Goal: Information Seeking & Learning: Find specific page/section

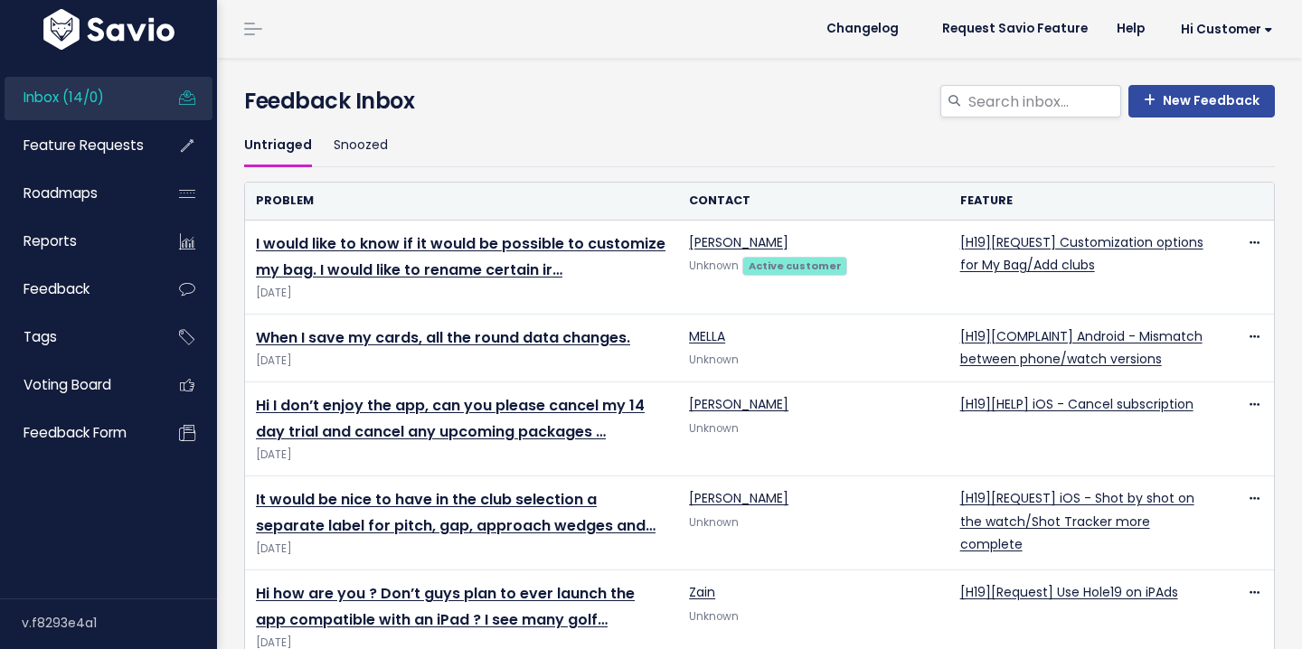
click at [153, 142] on li "Feature Requests" at bounding box center [109, 146] width 208 height 43
click at [104, 146] on span "Feature Requests" at bounding box center [84, 145] width 120 height 19
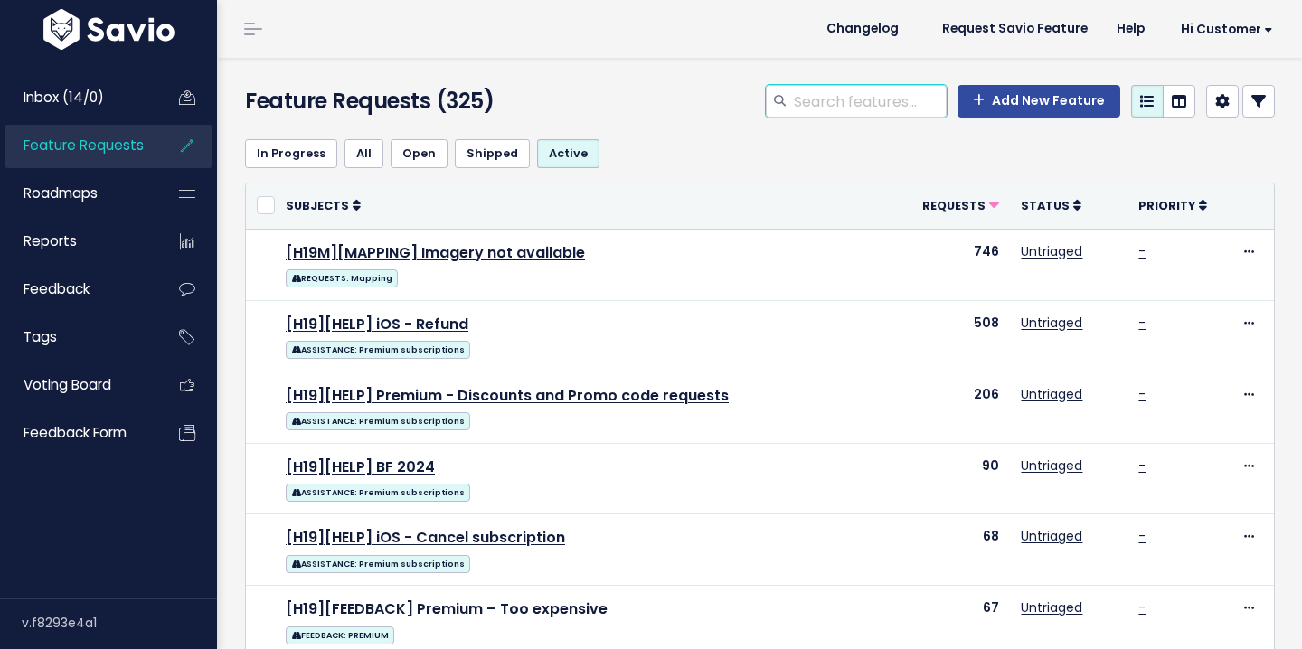
click at [846, 95] on input "search" at bounding box center [869, 101] width 155 height 33
type input "my bag"
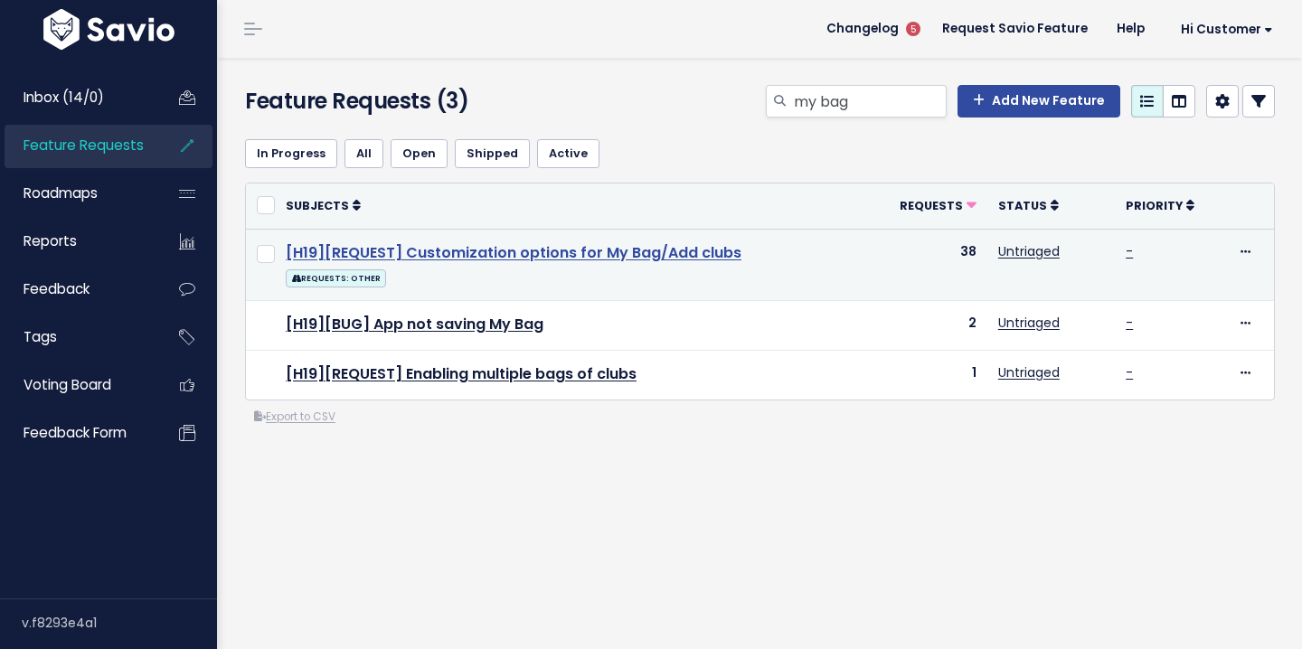
click at [478, 244] on link "[H19][REQUEST] Customization options for My Bag/Add clubs" at bounding box center [514, 252] width 456 height 21
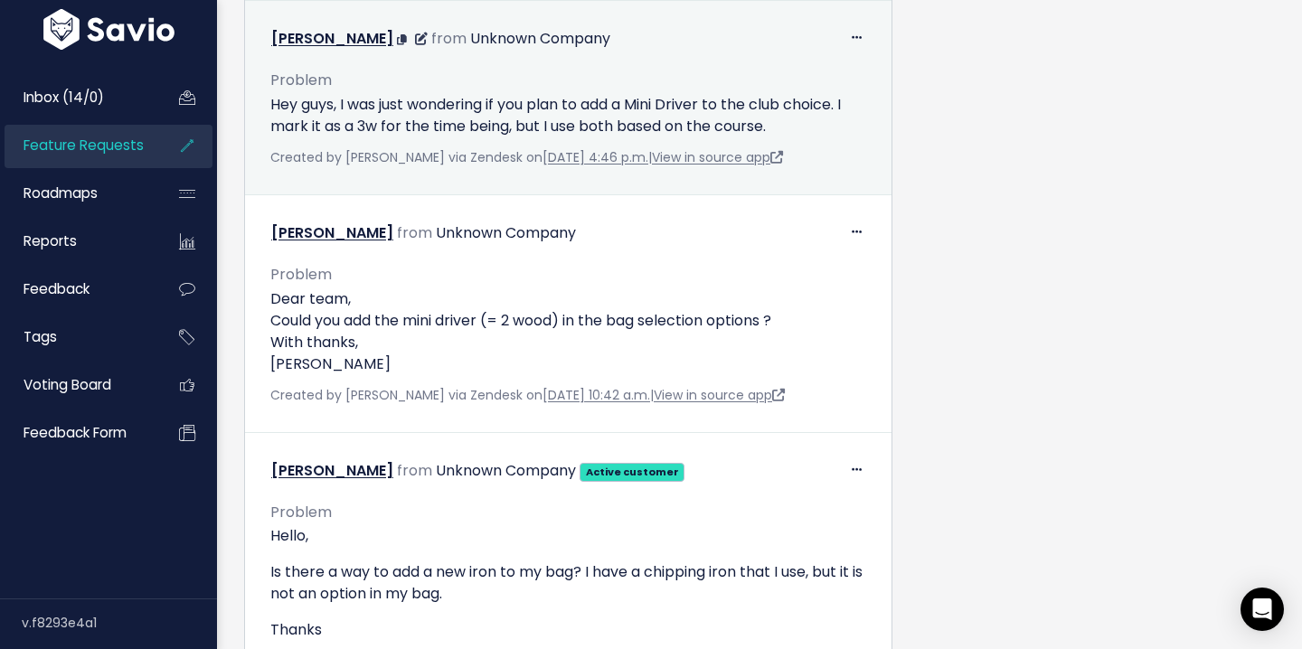
scroll to position [1224, 0]
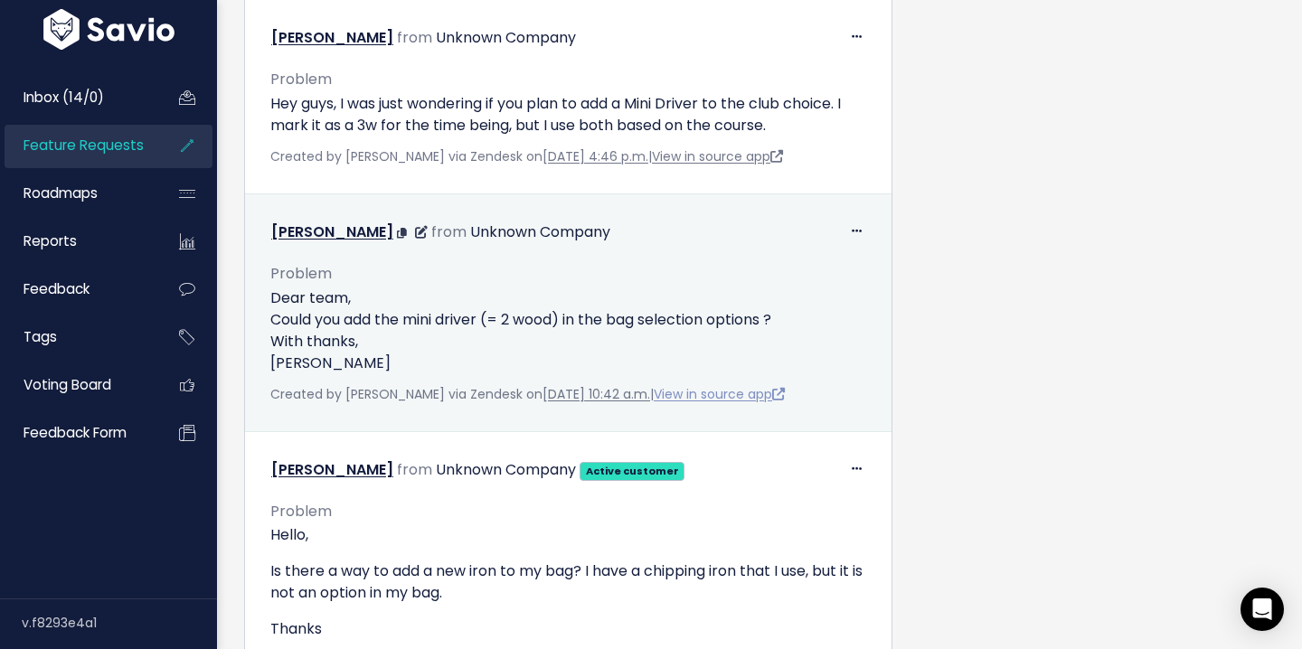
click at [722, 396] on link "View in source app" at bounding box center [718, 394] width 131 height 18
